Goal: Transaction & Acquisition: Purchase product/service

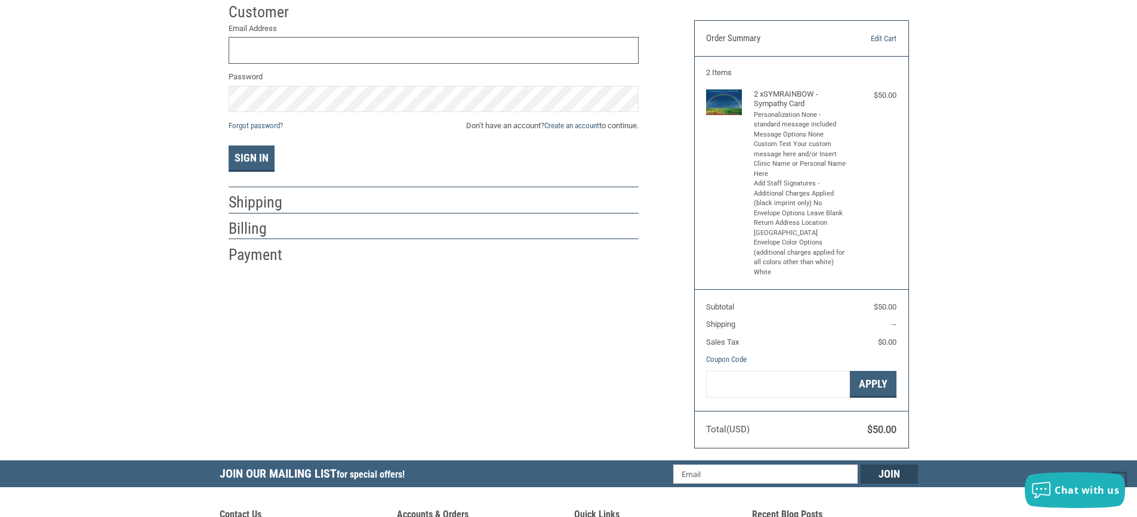
scroll to position [60, 0]
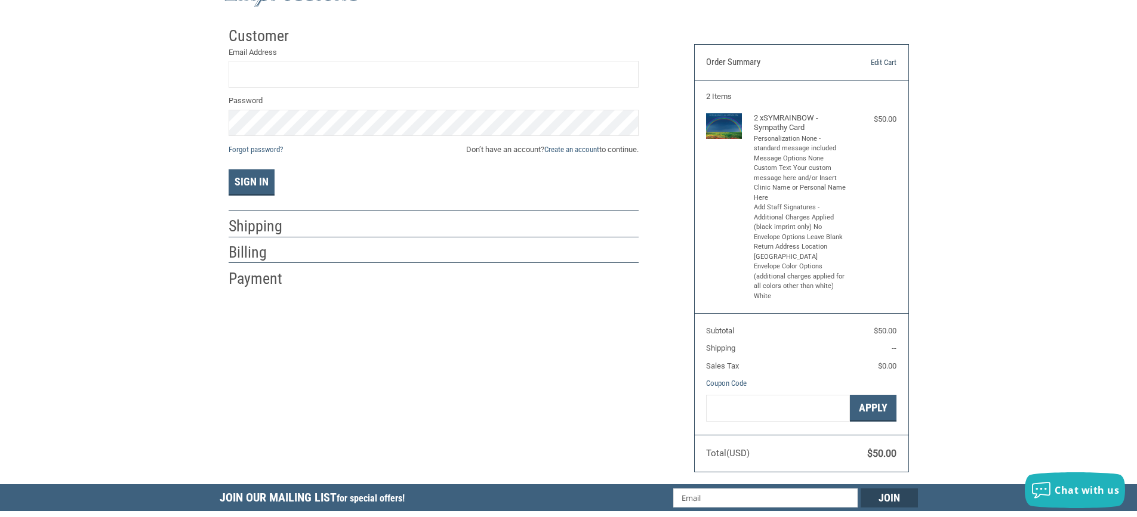
click at [876, 62] on link "Edit Cart" at bounding box center [866, 63] width 61 height 12
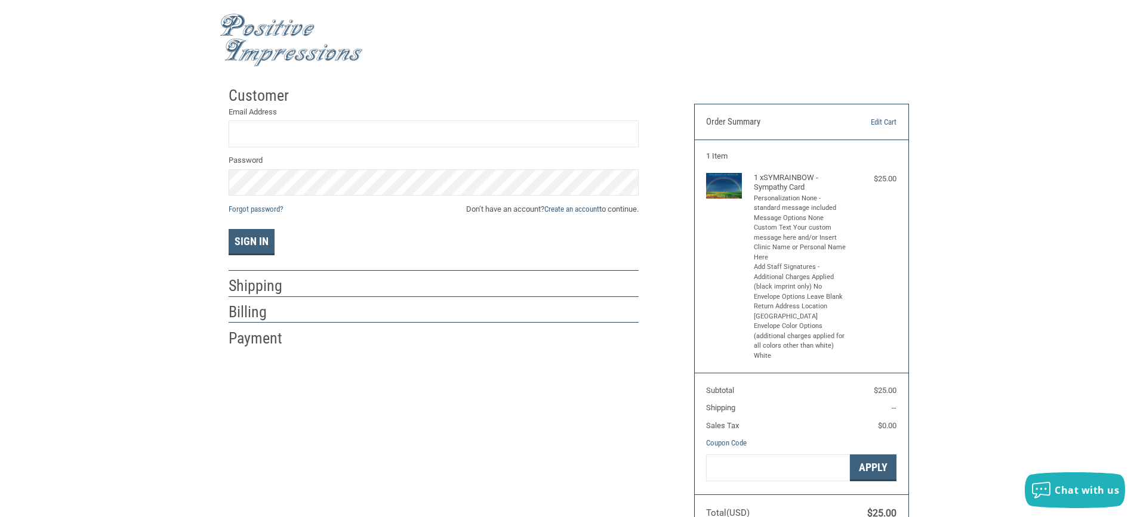
click at [729, 184] on img at bounding box center [724, 186] width 36 height 26
